Goal: Navigation & Orientation: Find specific page/section

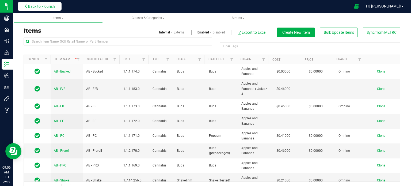
click at [51, 6] on span "Back to Flourish" at bounding box center [41, 6] width 27 height 4
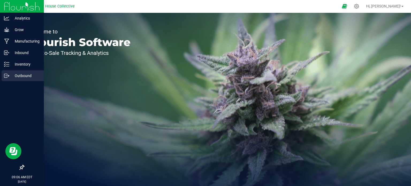
click at [19, 74] on p "Outbound" at bounding box center [25, 75] width 32 height 6
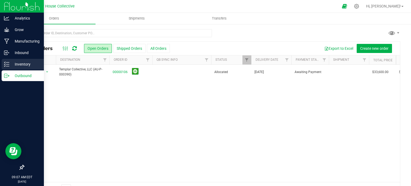
click at [20, 65] on p "Inventory" at bounding box center [25, 64] width 32 height 6
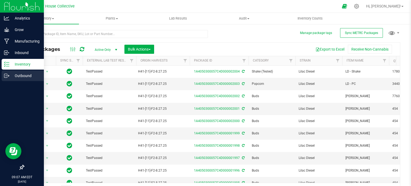
click at [29, 75] on p "Outbound" at bounding box center [25, 75] width 32 height 6
